Goal: Transaction & Acquisition: Purchase product/service

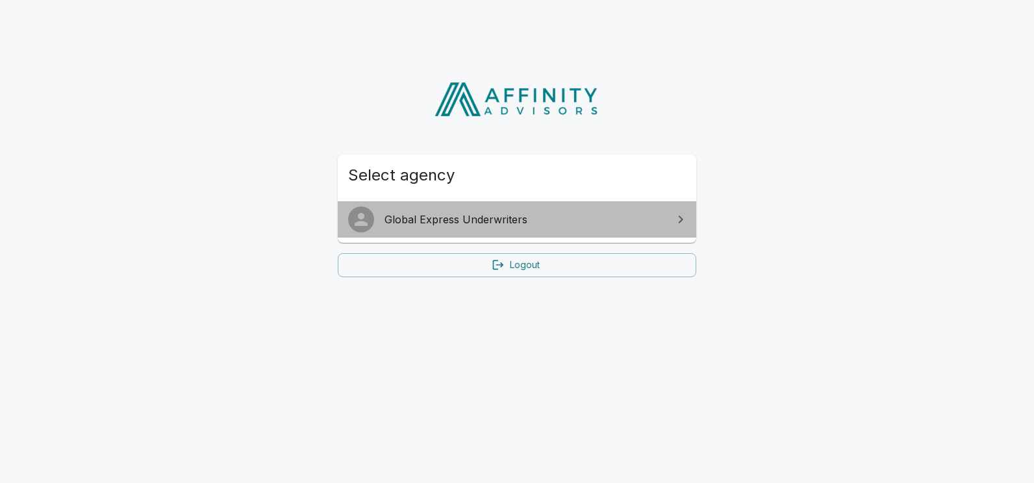
click at [464, 214] on span "Global Express Underwriters" at bounding box center [525, 220] width 281 height 16
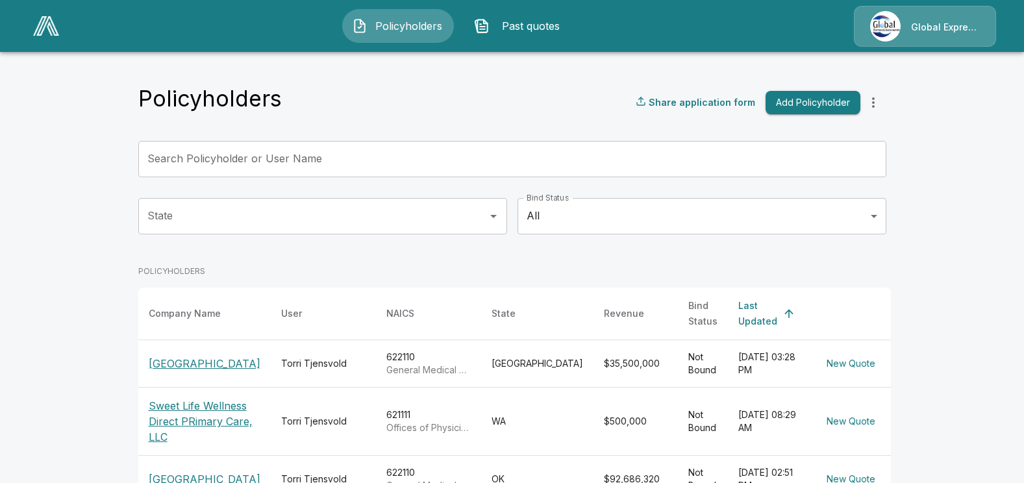
click at [203, 420] on p "Sweet Life Wellness Direct PRimary Care, LLC" at bounding box center [205, 421] width 112 height 47
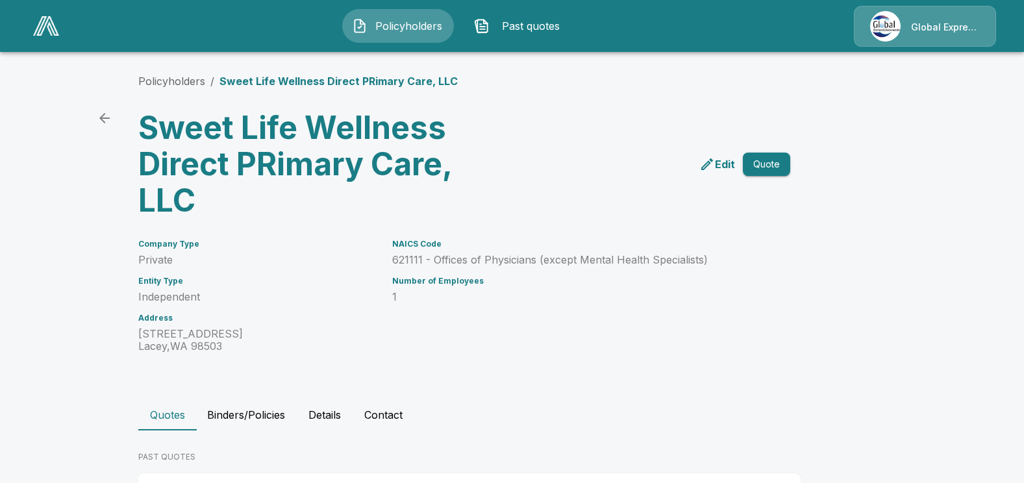
click at [727, 159] on p "Edit" at bounding box center [725, 165] width 20 height 16
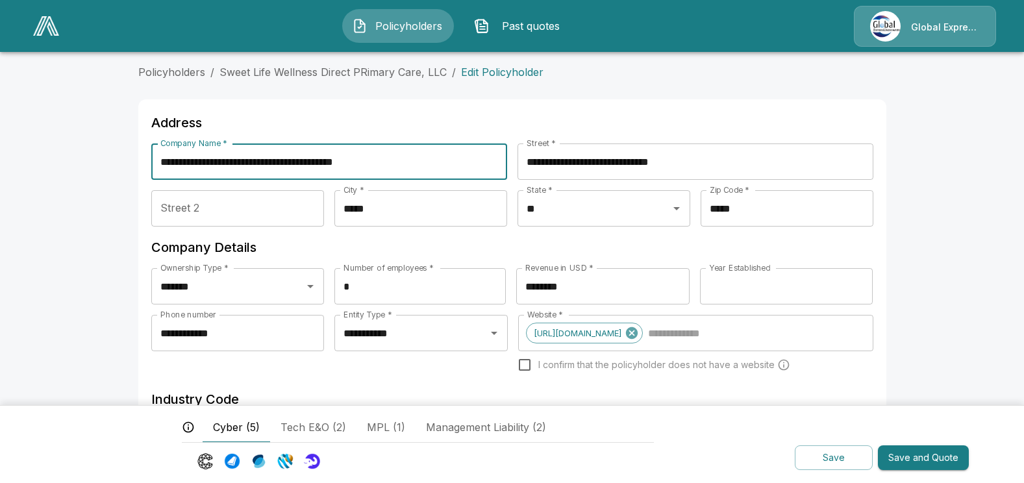
click at [309, 160] on input "**********" at bounding box center [329, 162] width 356 height 36
type input "**********"
click at [924, 463] on button "Save and Quote" at bounding box center [923, 458] width 91 height 25
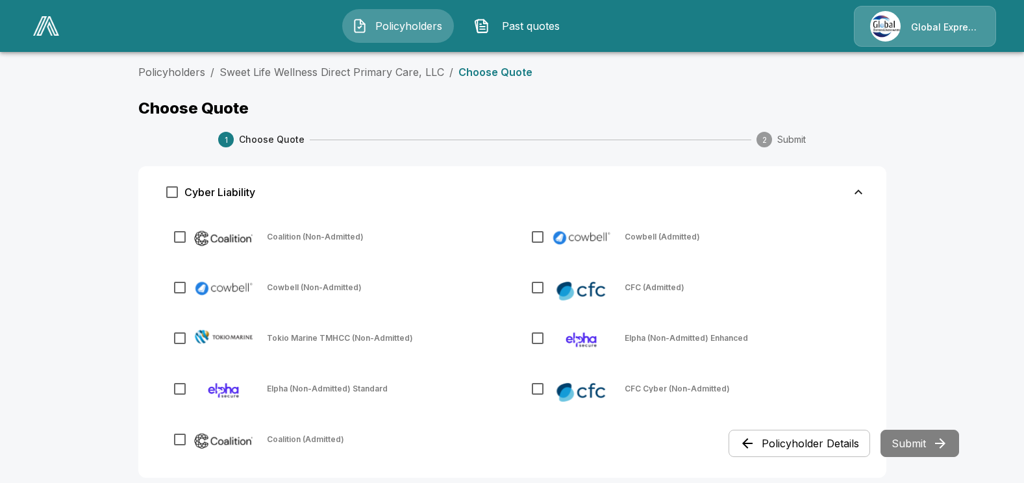
click at [514, 21] on span "Past quotes" at bounding box center [530, 26] width 71 height 16
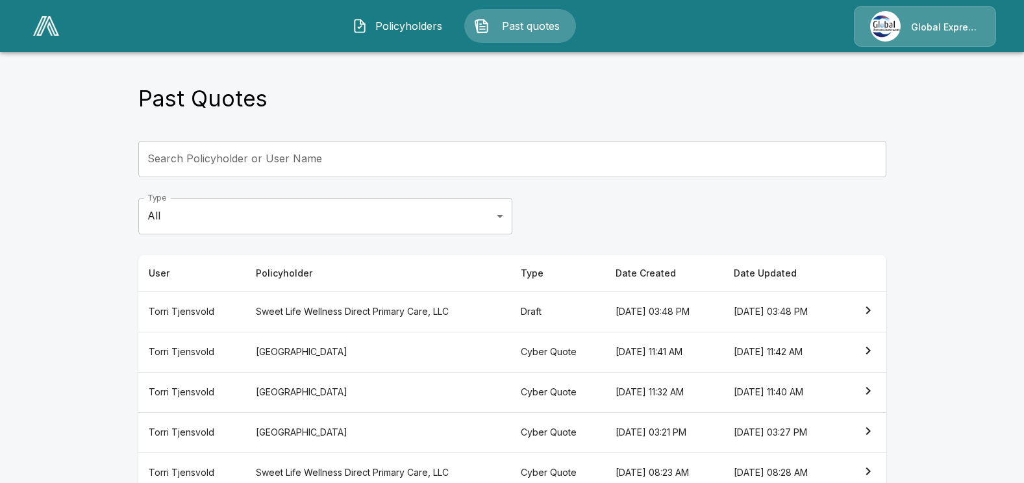
click at [872, 470] on icon "simple table" at bounding box center [869, 472] width 16 height 16
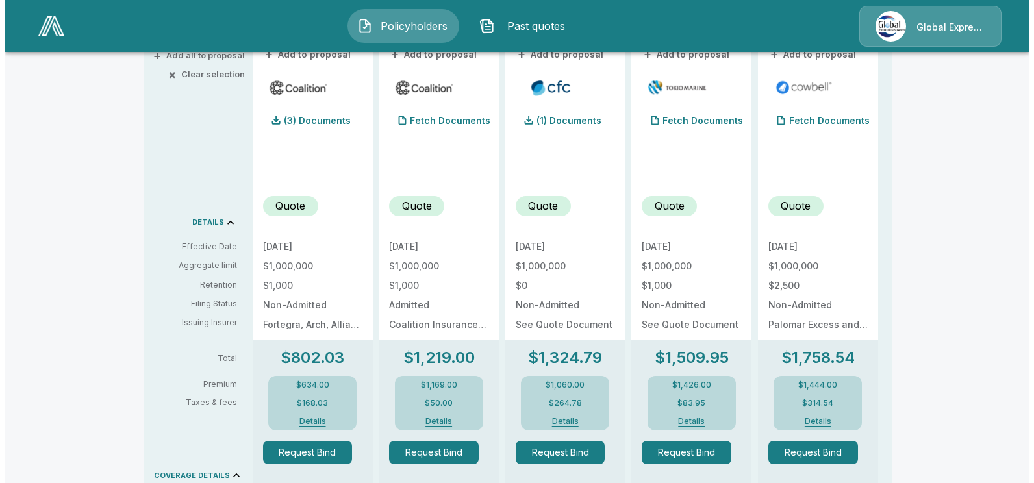
scroll to position [390, 0]
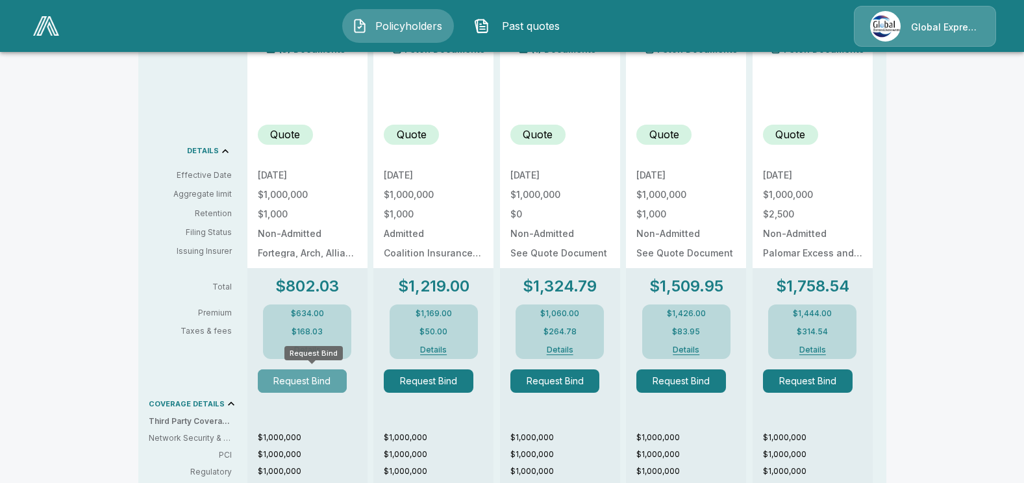
click at [319, 377] on button "Request Bind" at bounding box center [303, 381] width 90 height 23
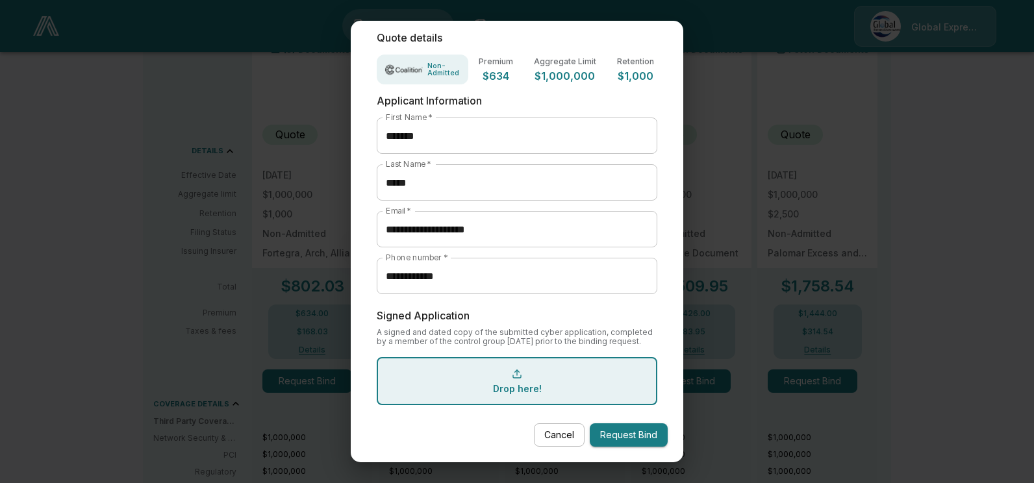
scroll to position [86, 0]
click at [611, 437] on button "Request Bind" at bounding box center [629, 436] width 78 height 24
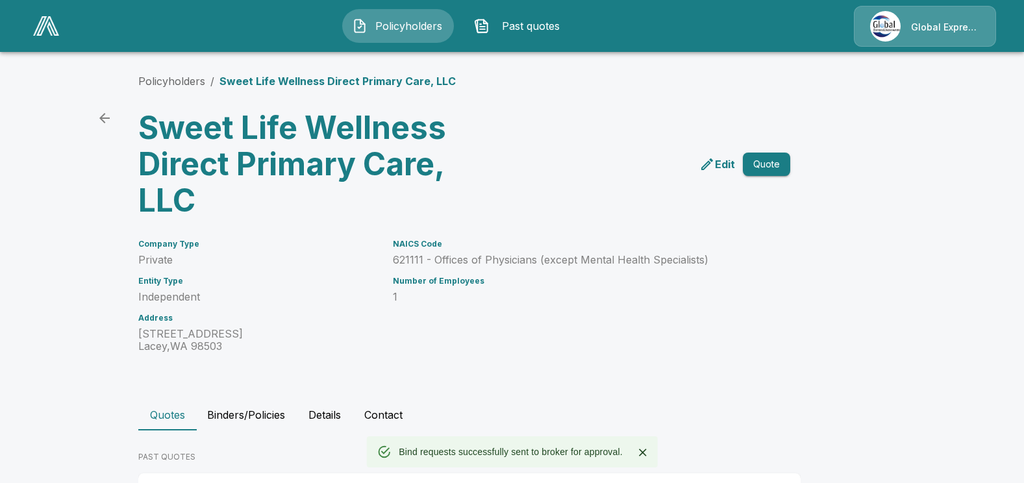
scroll to position [120, 0]
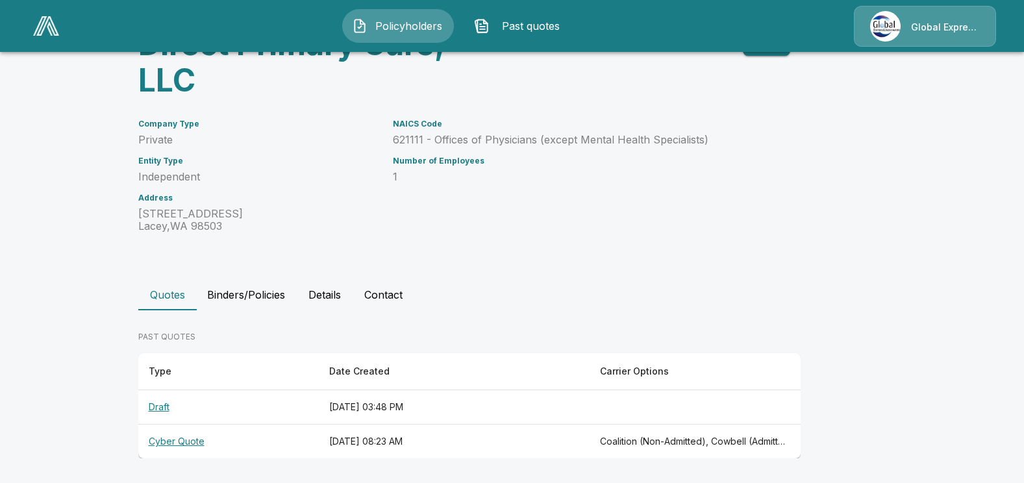
click at [201, 440] on th "Cyber Quote" at bounding box center [228, 442] width 181 height 34
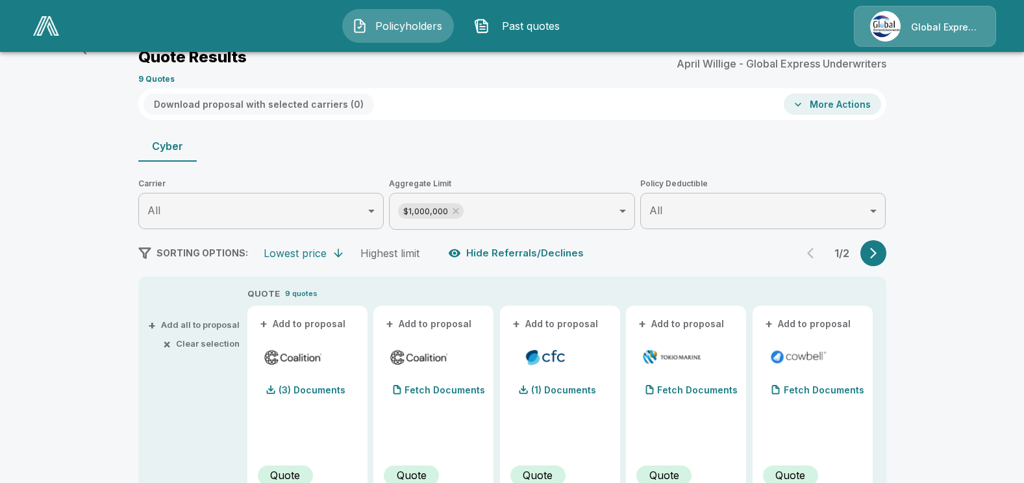
scroll to position [120, 0]
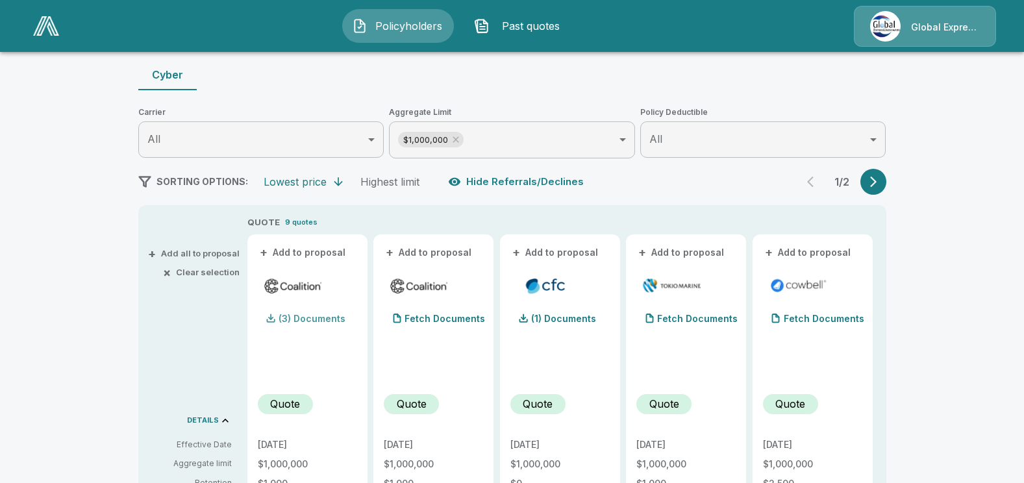
click at [310, 320] on p "(3) Documents" at bounding box center [312, 318] width 67 height 9
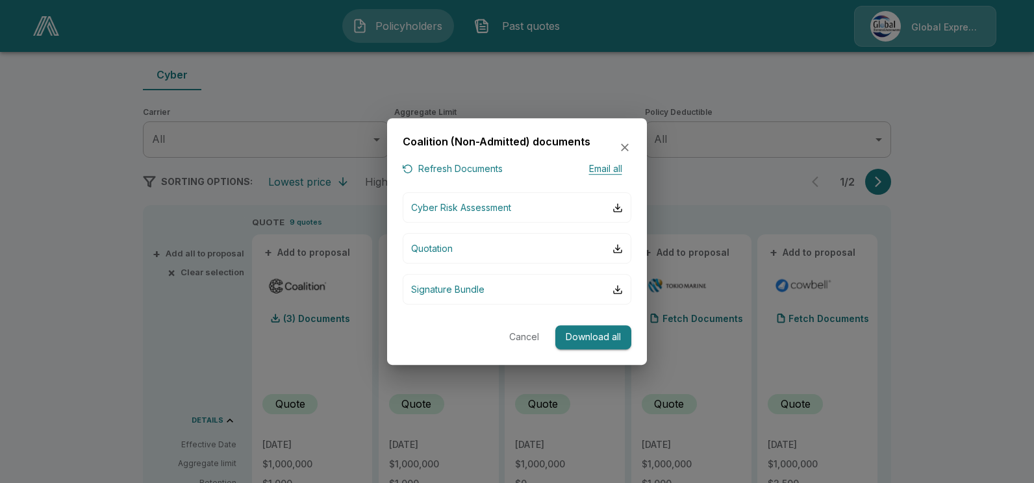
click at [606, 166] on button "Email all" at bounding box center [605, 169] width 52 height 16
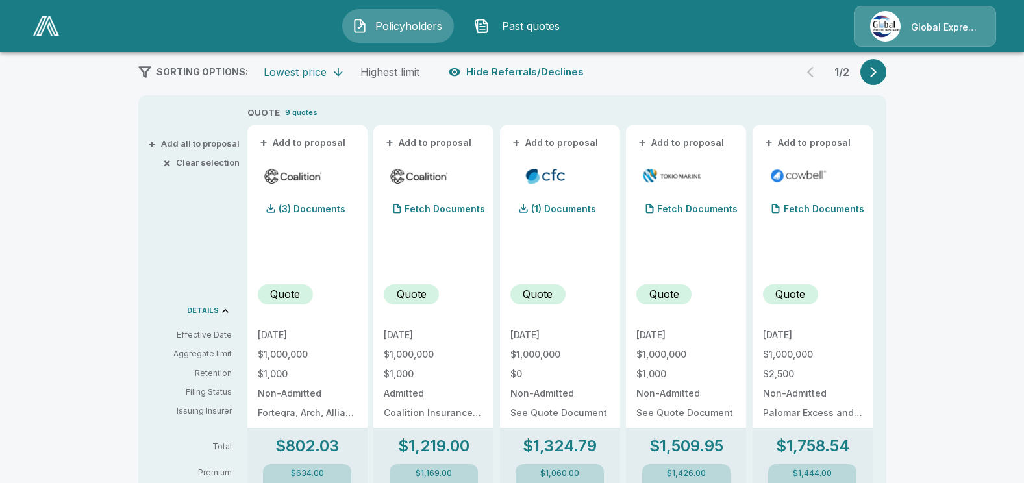
scroll to position [185, 0]
